Goal: Register for event/course

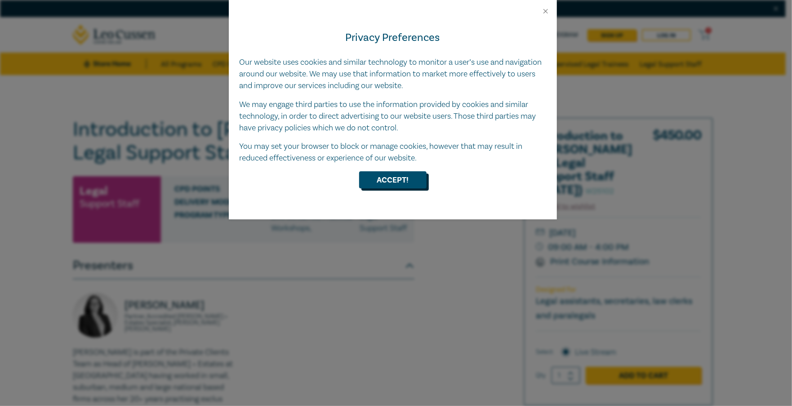
click at [384, 176] on button "Accept!" at bounding box center [392, 179] width 67 height 17
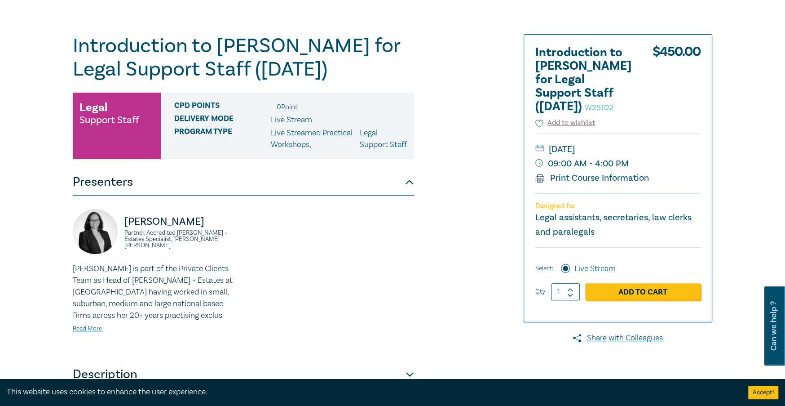
scroll to position [90, 0]
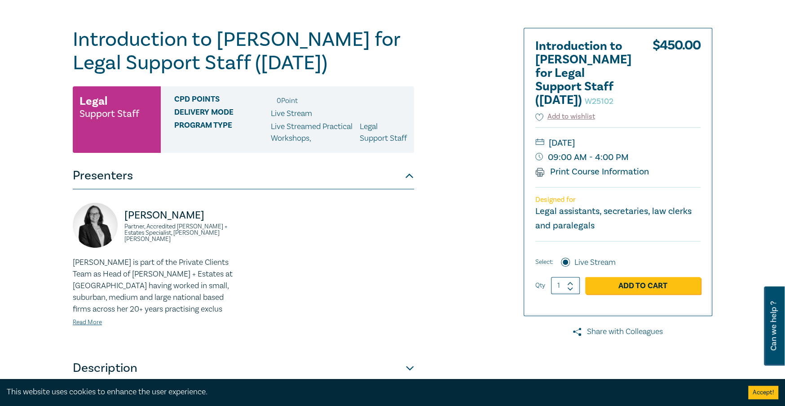
drag, startPoint x: 589, startPoint y: 171, endPoint x: 628, endPoint y: 332, distance: 165.2
click at [575, 174] on link "Print Course Information" at bounding box center [592, 172] width 114 height 12
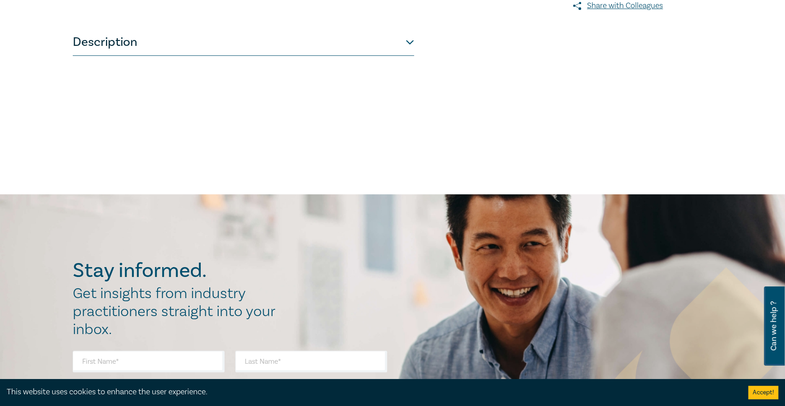
scroll to position [404, 0]
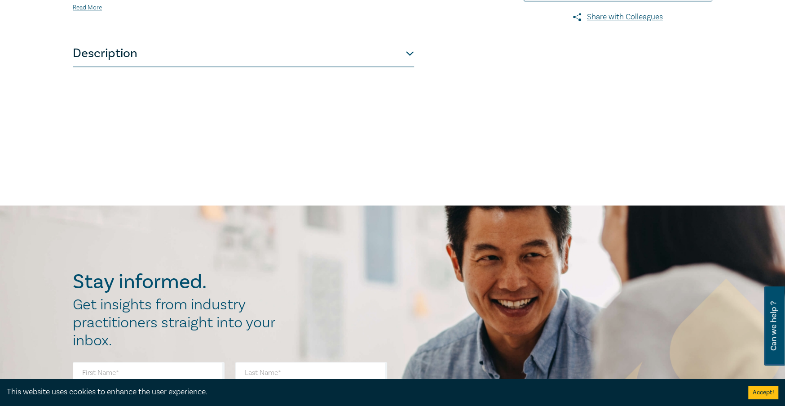
click at [155, 67] on button "Description" at bounding box center [243, 53] width 341 height 27
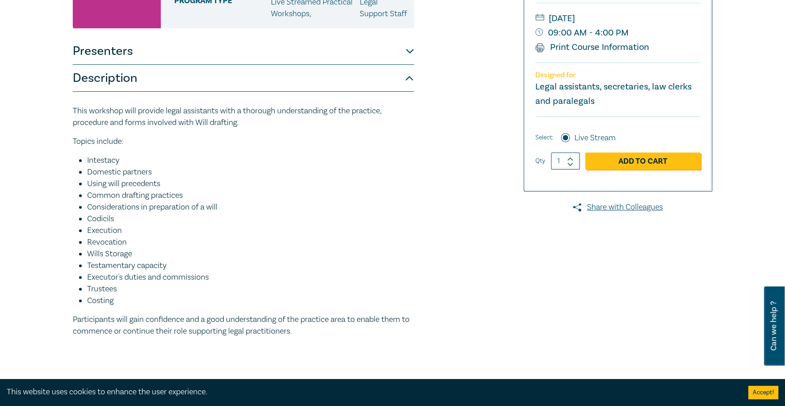
scroll to position [224, 0]
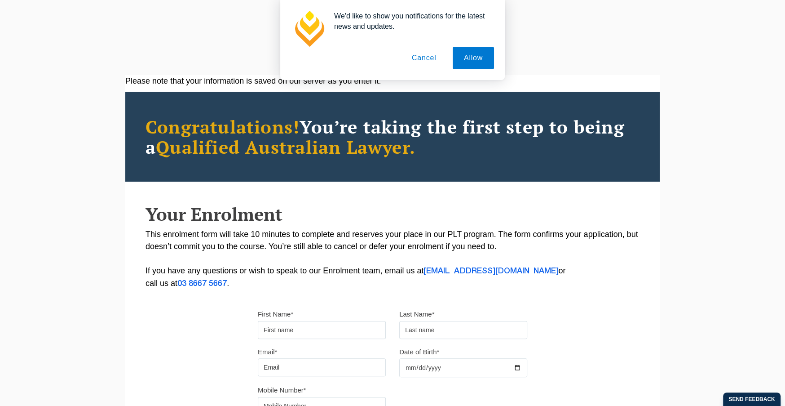
click at [431, 54] on button "Cancel" at bounding box center [424, 58] width 47 height 22
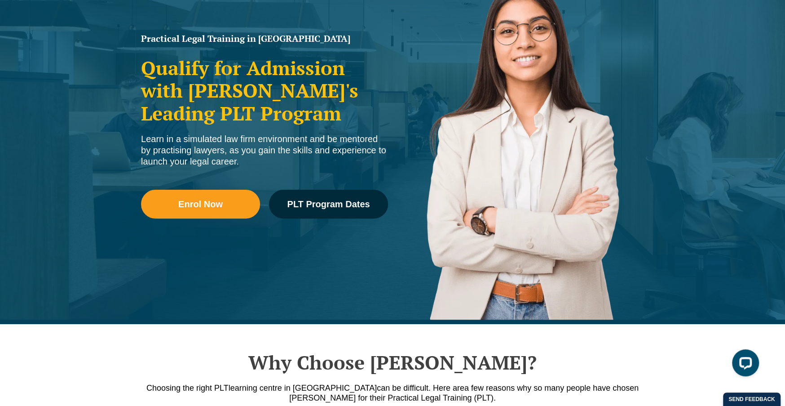
scroll to position [135, 0]
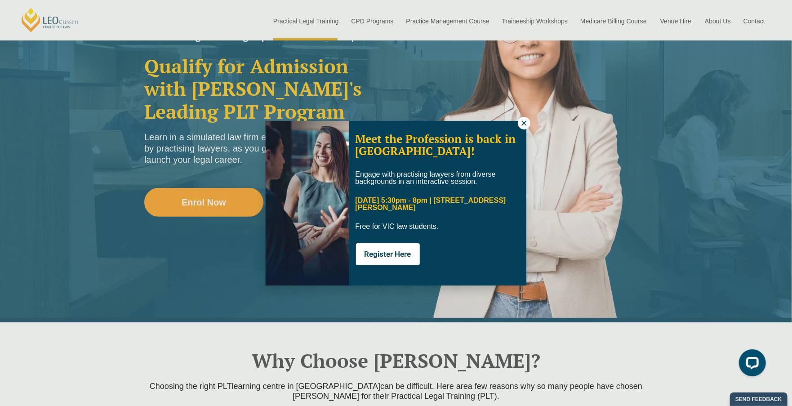
click at [525, 121] on icon at bounding box center [523, 122] width 5 height 5
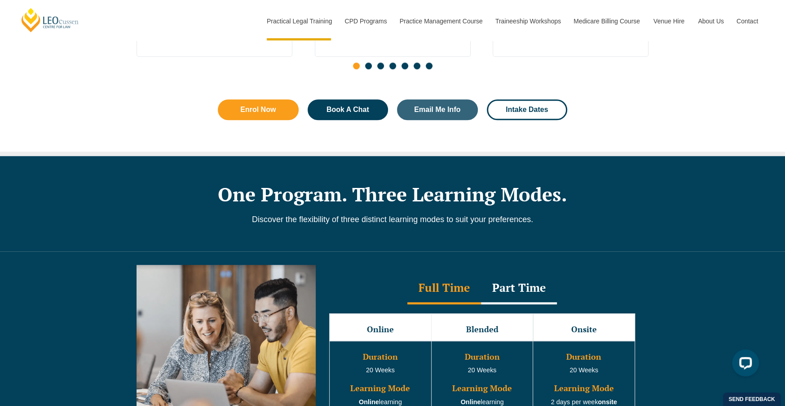
scroll to position [764, 0]
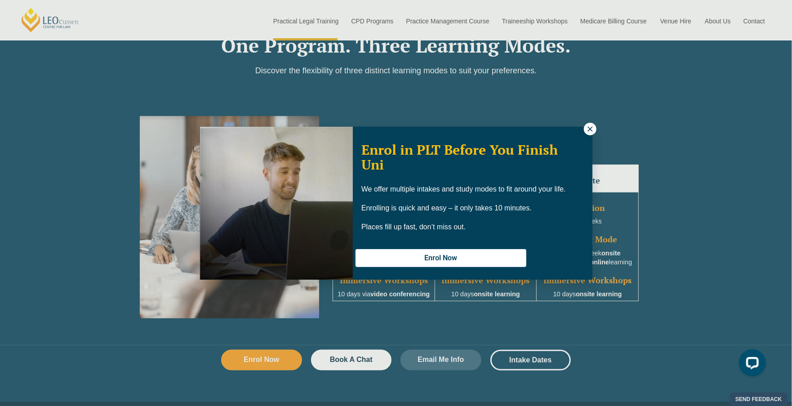
click at [587, 130] on icon at bounding box center [590, 129] width 8 height 8
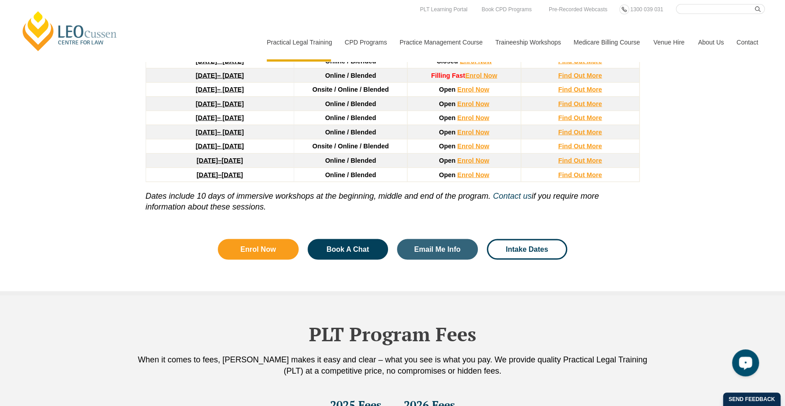
scroll to position [1168, 0]
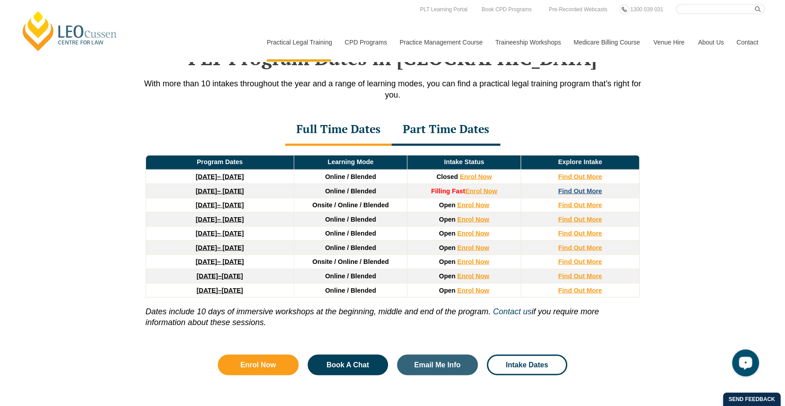
click at [572, 190] on strong "Find Out More" at bounding box center [580, 190] width 44 height 7
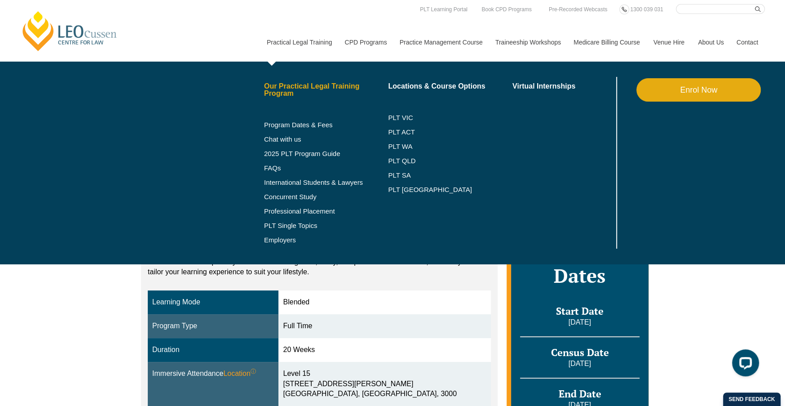
click at [286, 90] on link "Our Practical Legal Training Program" at bounding box center [326, 90] width 124 height 14
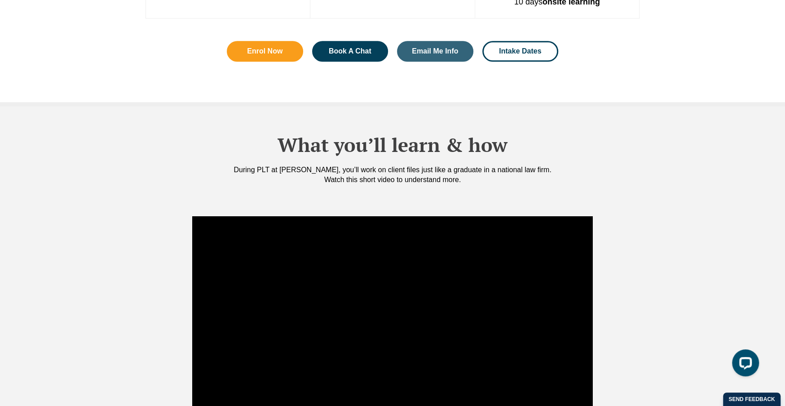
scroll to position [674, 0]
